Goal: Information Seeking & Learning: Learn about a topic

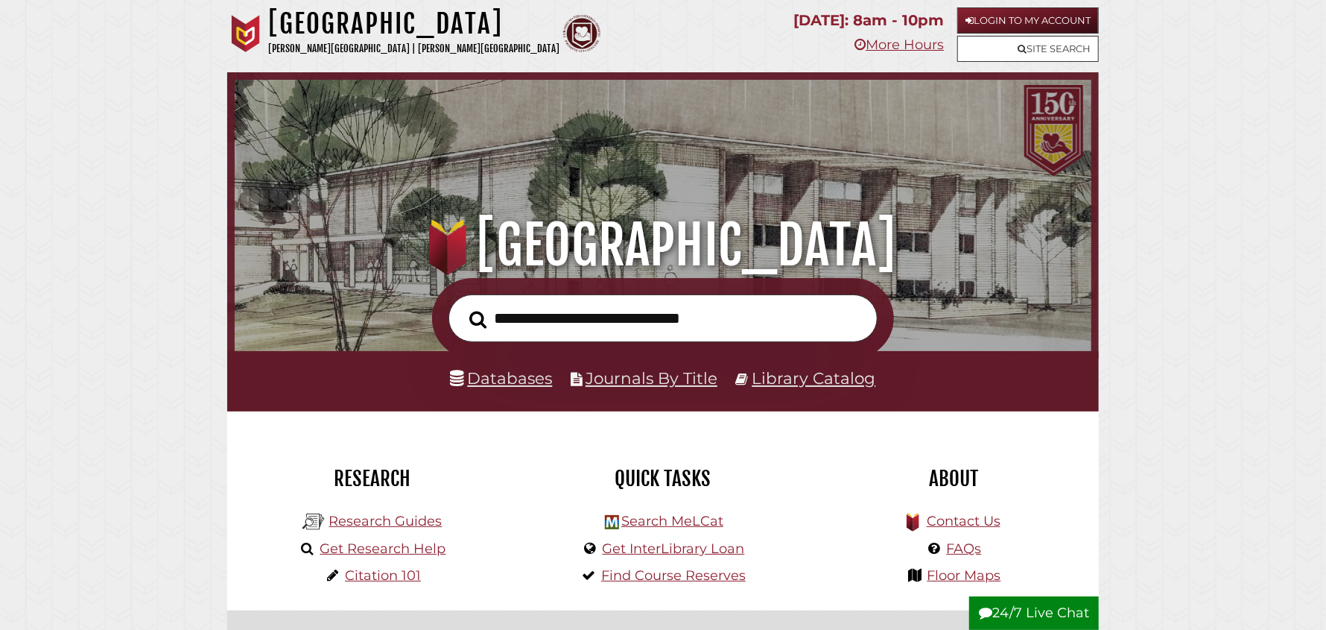
scroll to position [282, 849]
click at [395, 522] on link "Research Guides" at bounding box center [385, 521] width 113 height 16
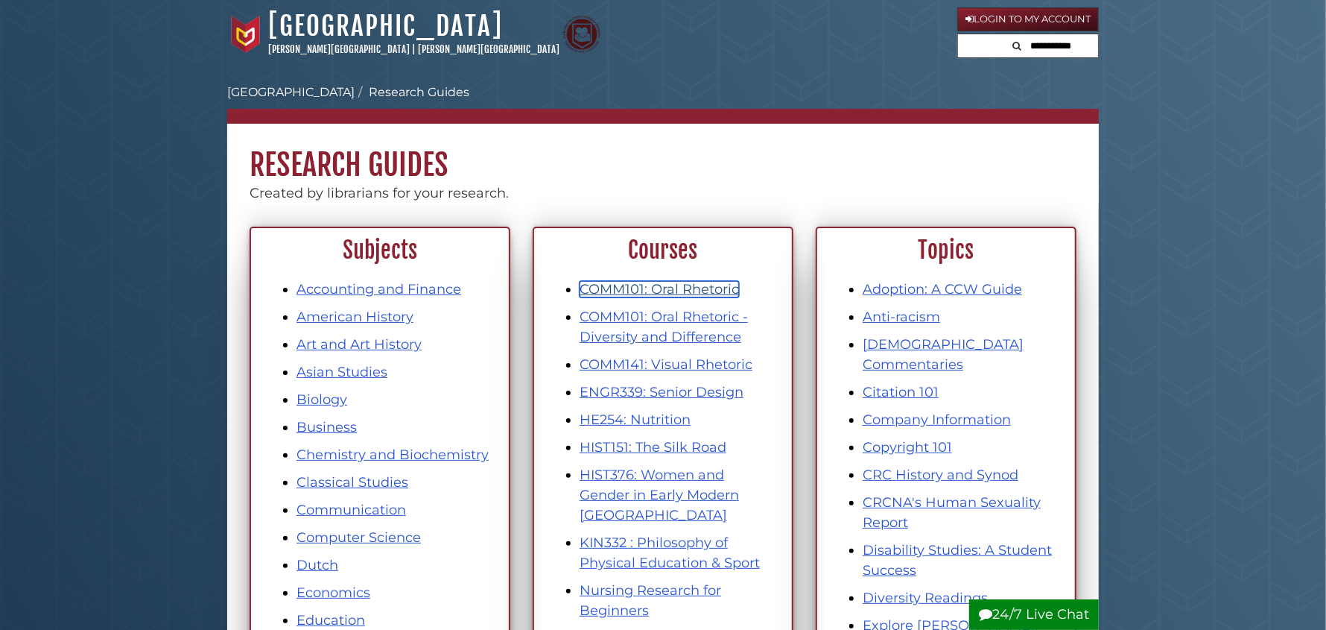
click at [677, 288] on link "COMM101: Oral Rhetoric" at bounding box center [659, 289] width 159 height 16
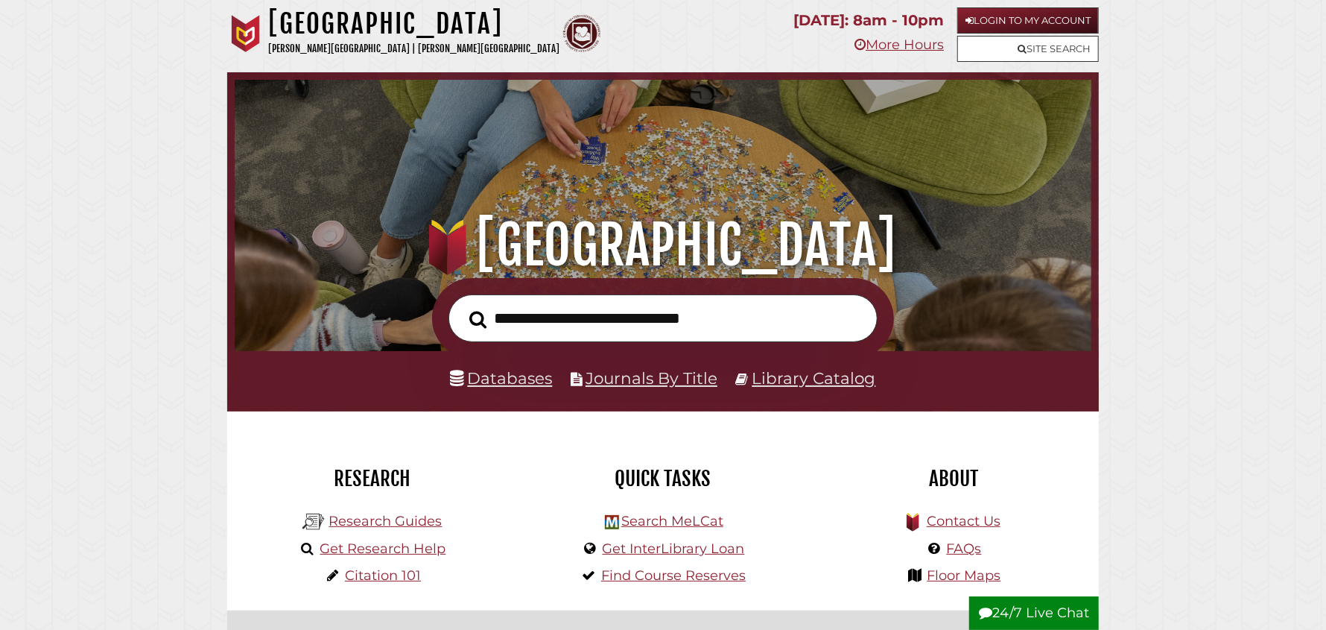
scroll to position [282, 849]
drag, startPoint x: 394, startPoint y: 524, endPoint x: 414, endPoint y: 522, distance: 19.5
click at [396, 522] on link "Research Guides" at bounding box center [385, 521] width 113 height 16
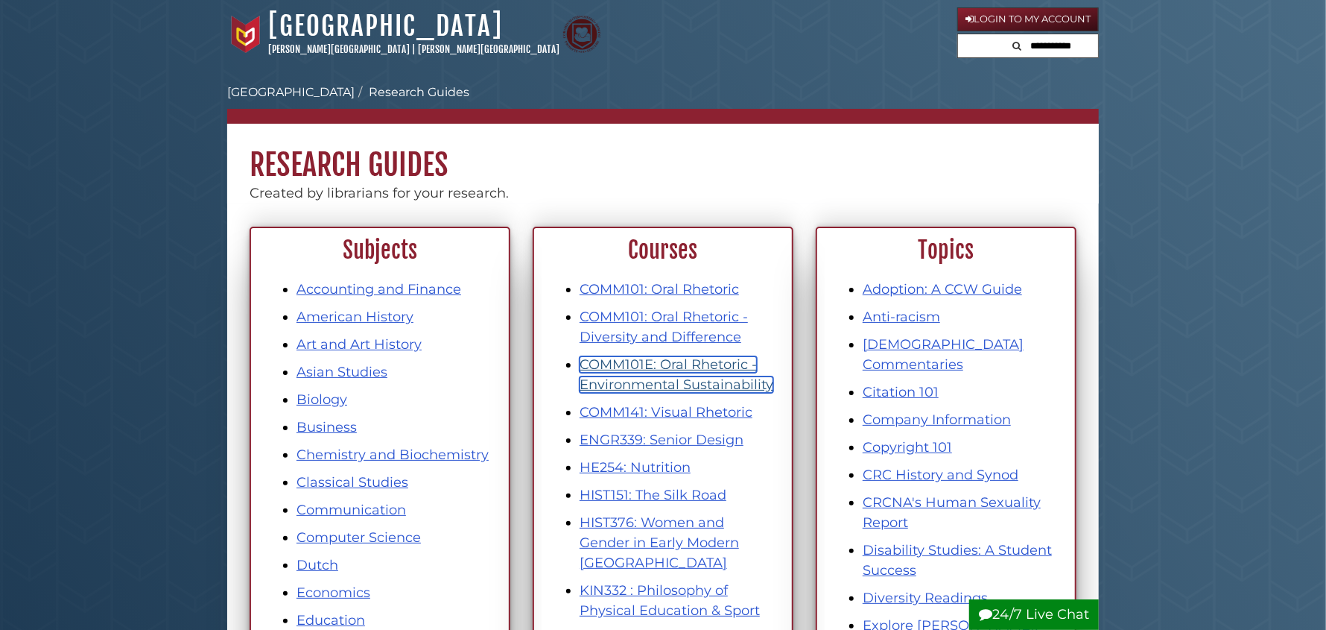
click at [645, 380] on link "COMM101E: Oral Rhetoric - Environmental Sustainability" at bounding box center [677, 374] width 194 height 37
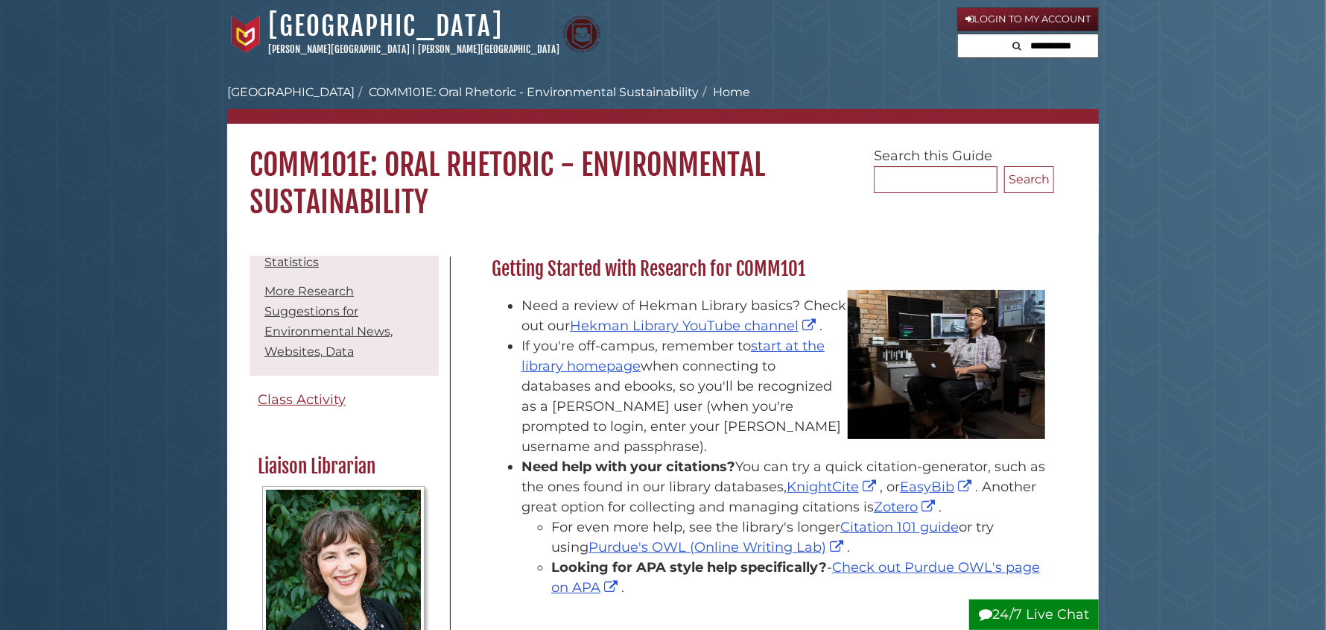
scroll to position [372, 0]
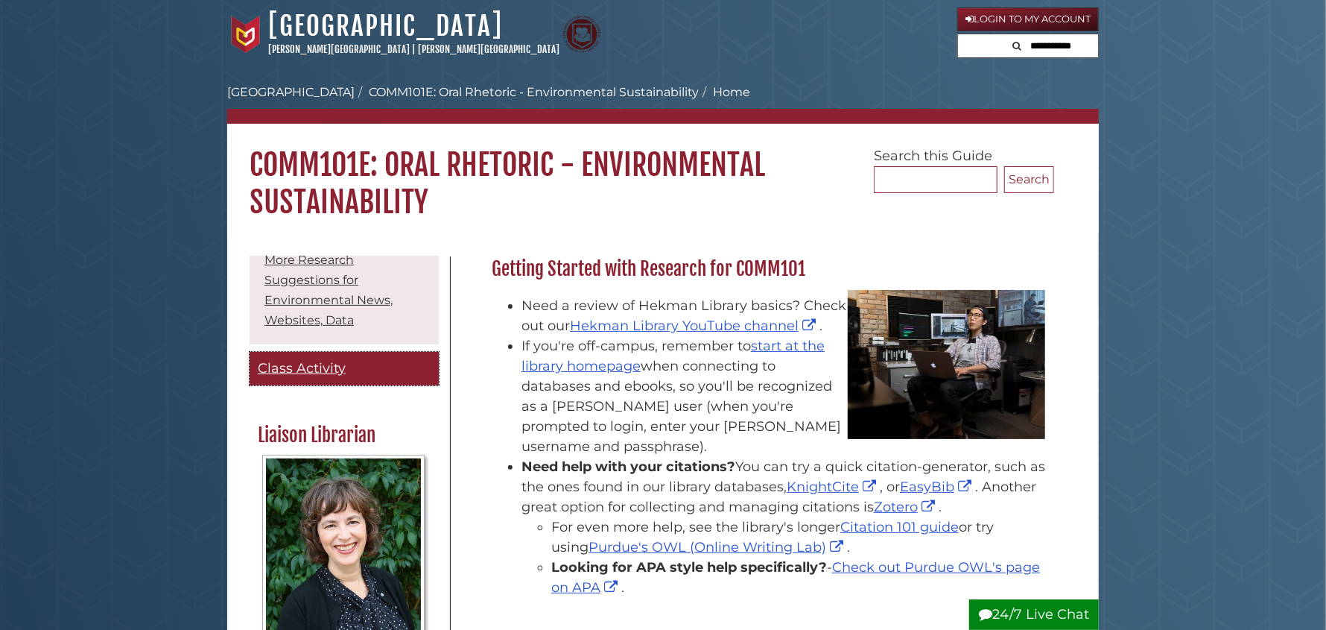
click at [295, 376] on span "Class Activity" at bounding box center [302, 368] width 88 height 16
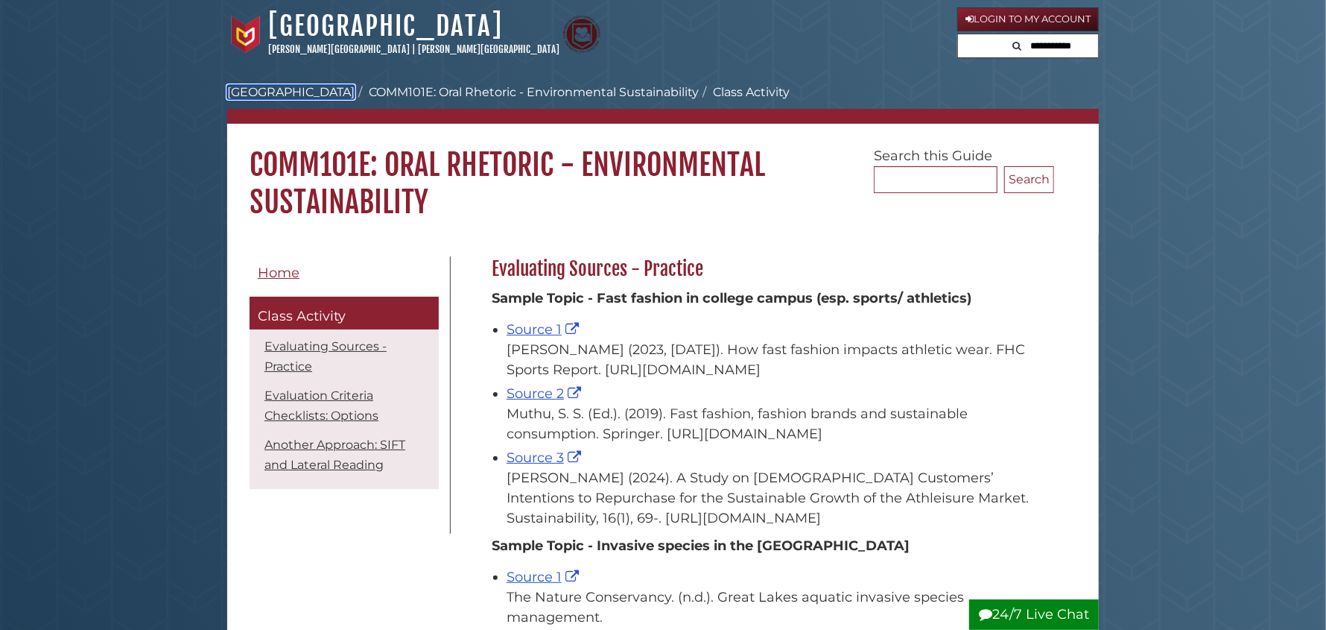
click at [294, 91] on link "[GEOGRAPHIC_DATA]" at bounding box center [290, 92] width 127 height 14
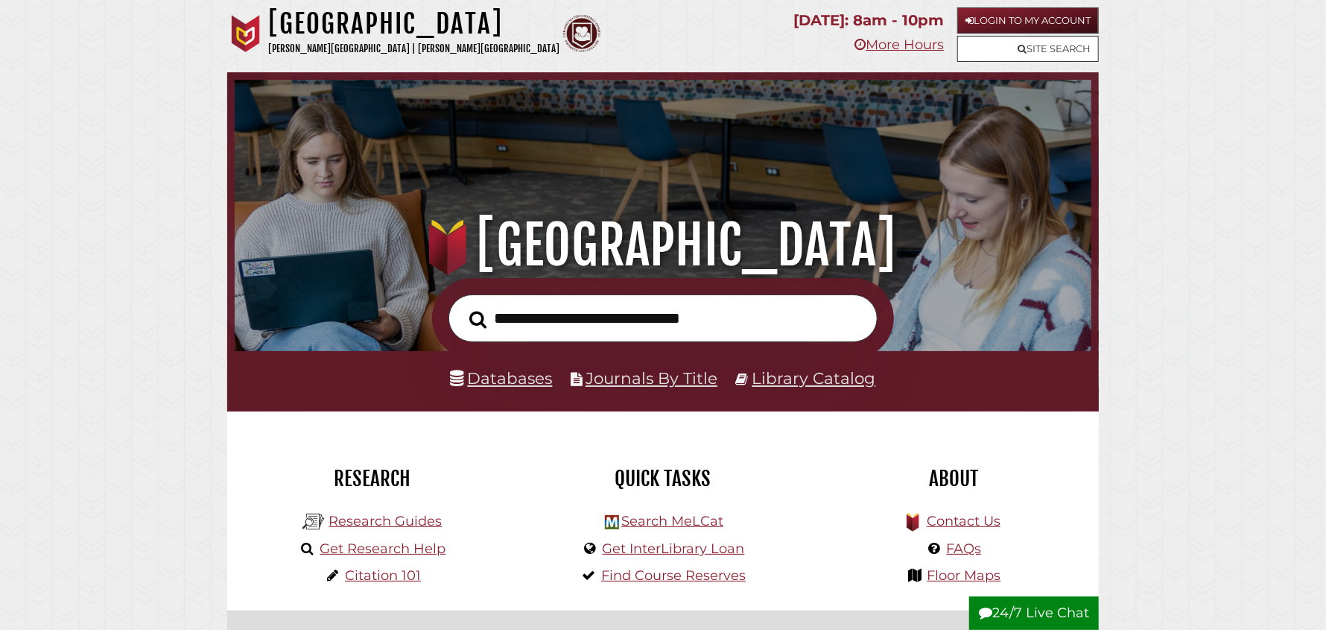
scroll to position [282, 849]
click at [365, 522] on link "Research Guides" at bounding box center [385, 521] width 113 height 16
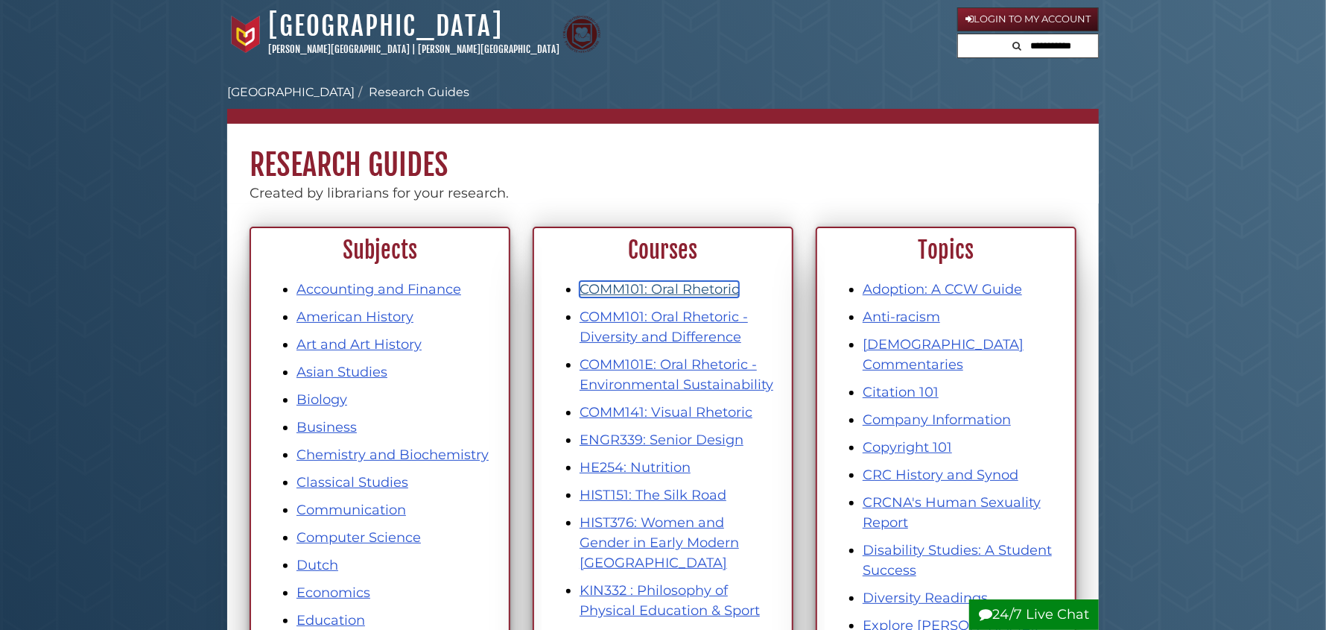
click at [702, 287] on link "COMM101: Oral Rhetoric" at bounding box center [659, 289] width 159 height 16
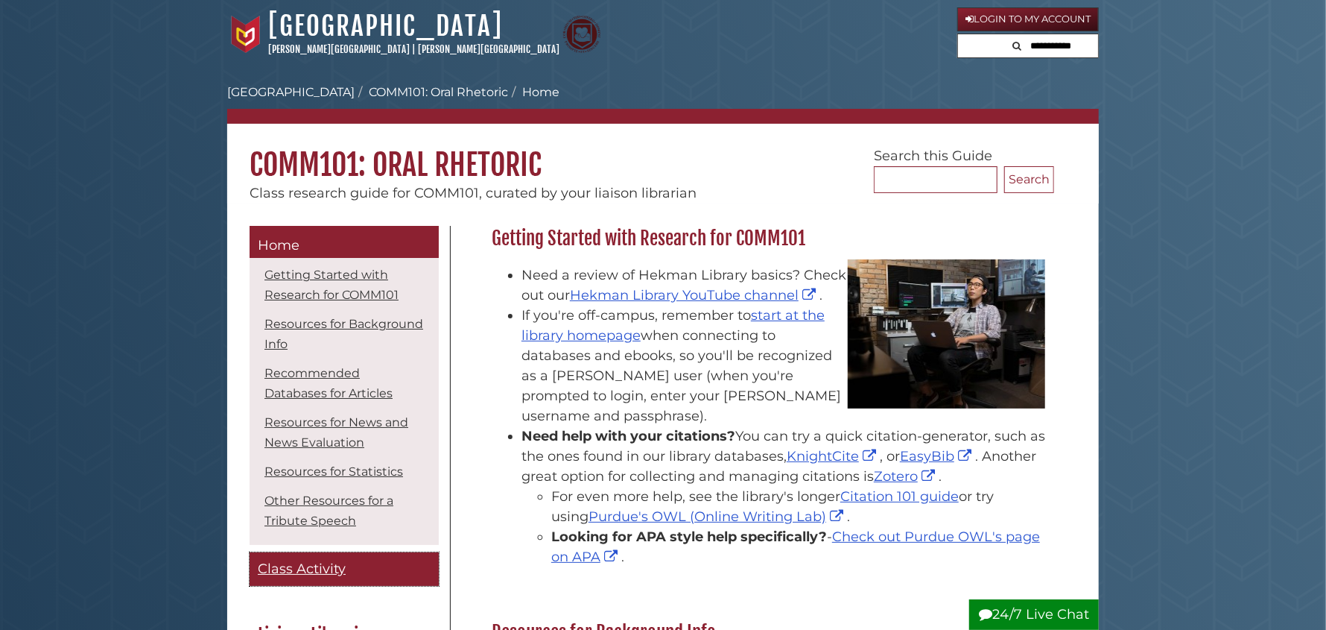
click at [288, 572] on span "Class Activity" at bounding box center [302, 568] width 88 height 16
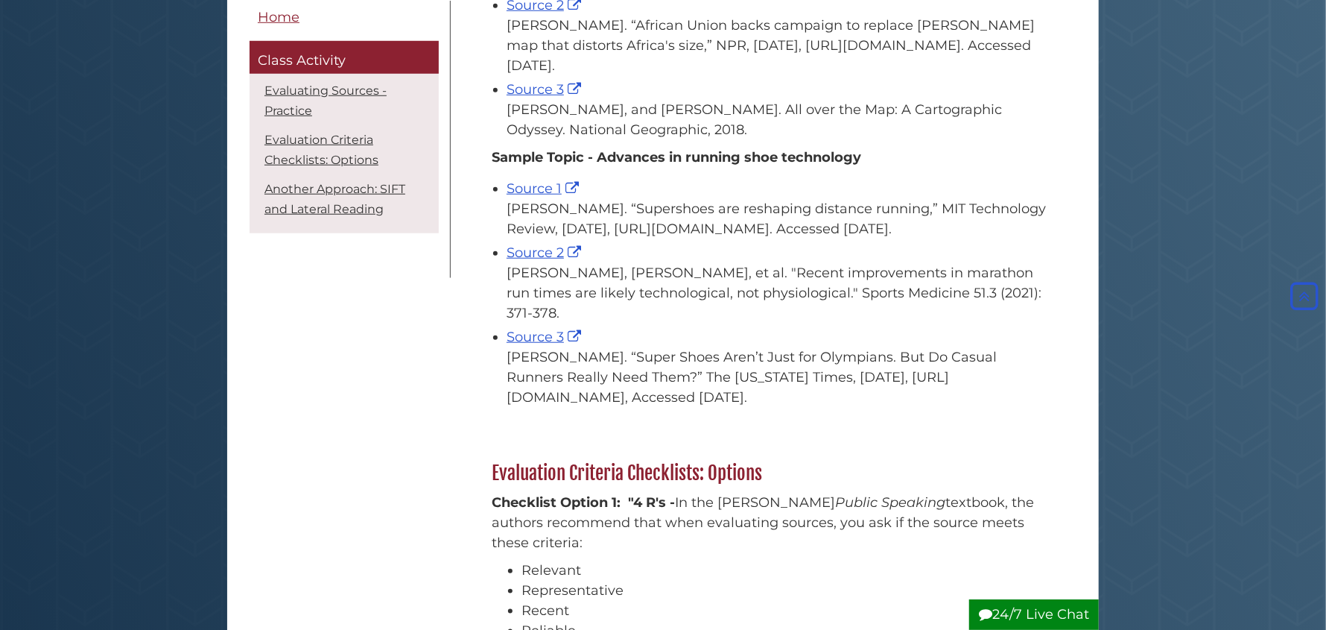
scroll to position [744, 0]
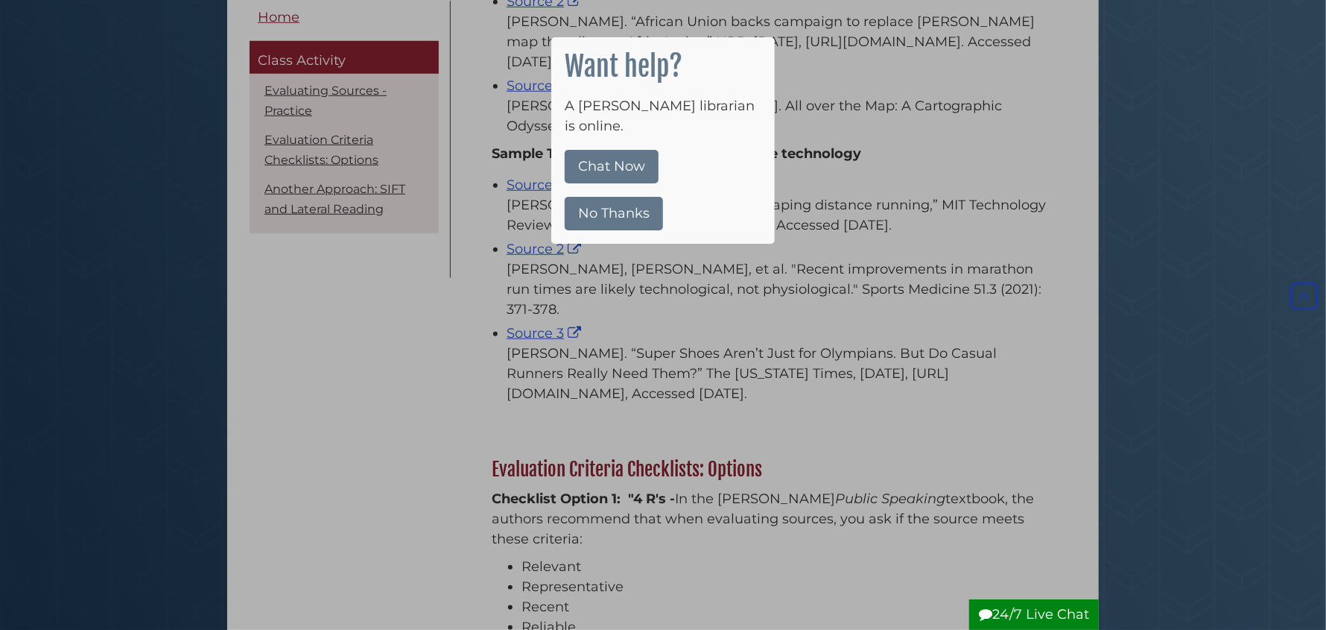
drag, startPoint x: 617, startPoint y: 193, endPoint x: 651, endPoint y: 124, distance: 77.3
click at [618, 197] on button "No Thanks" at bounding box center [614, 214] width 98 height 34
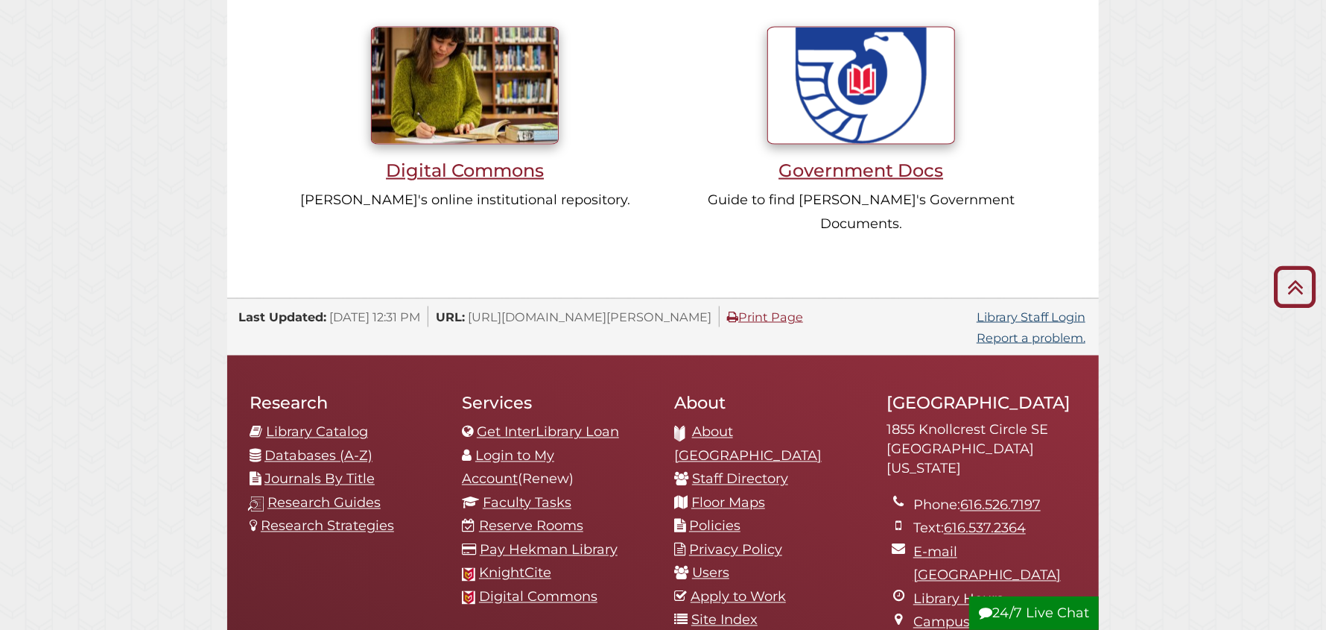
scroll to position [1415, 0]
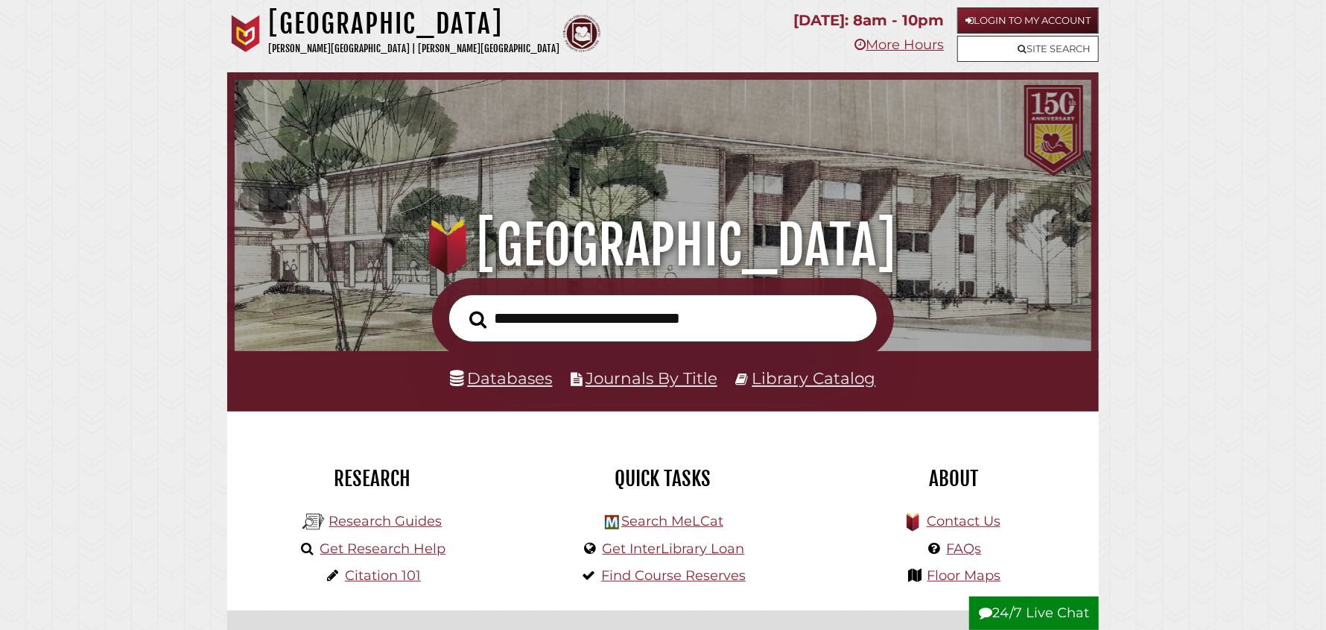
scroll to position [282, 849]
click at [618, 325] on input "**********" at bounding box center [663, 318] width 429 height 48
drag, startPoint x: 730, startPoint y: 320, endPoint x: 613, endPoint y: 320, distance: 117.0
click at [613, 320] on input "**********" at bounding box center [663, 318] width 429 height 48
drag, startPoint x: 613, startPoint y: 316, endPoint x: 588, endPoint y: 316, distance: 25.3
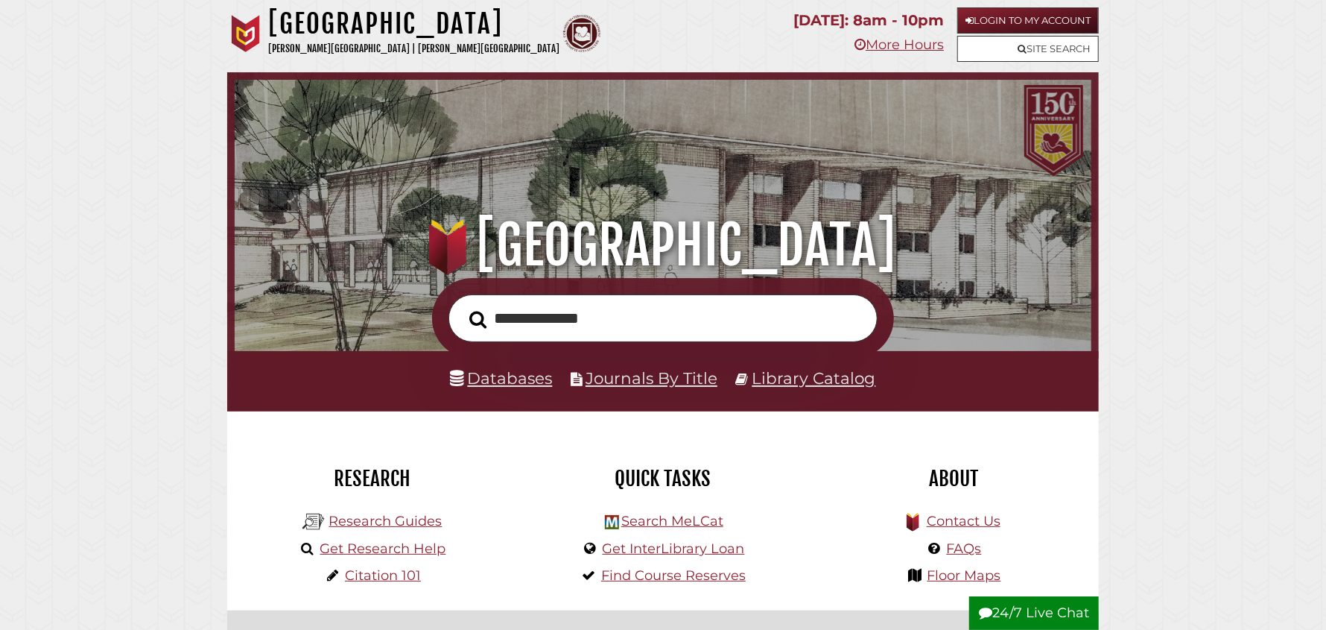
click at [589, 316] on input "**********" at bounding box center [663, 318] width 429 height 48
type input "**********"
click at [462, 306] on button "Search" at bounding box center [478, 319] width 32 height 27
